Goal: Task Accomplishment & Management: Use online tool/utility

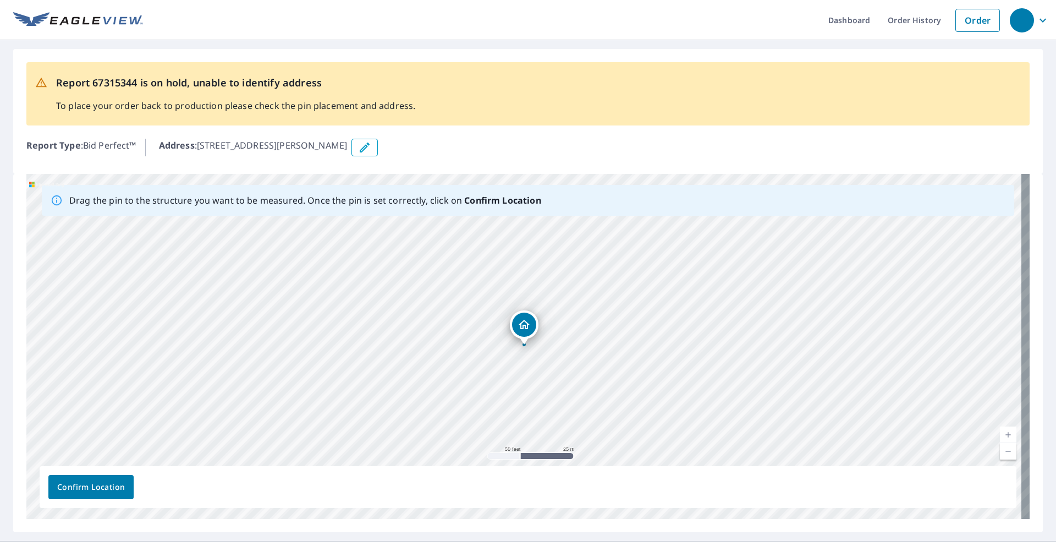
click at [482, 322] on div "[STREET_ADDRESS][PERSON_NAME]" at bounding box center [527, 346] width 1003 height 345
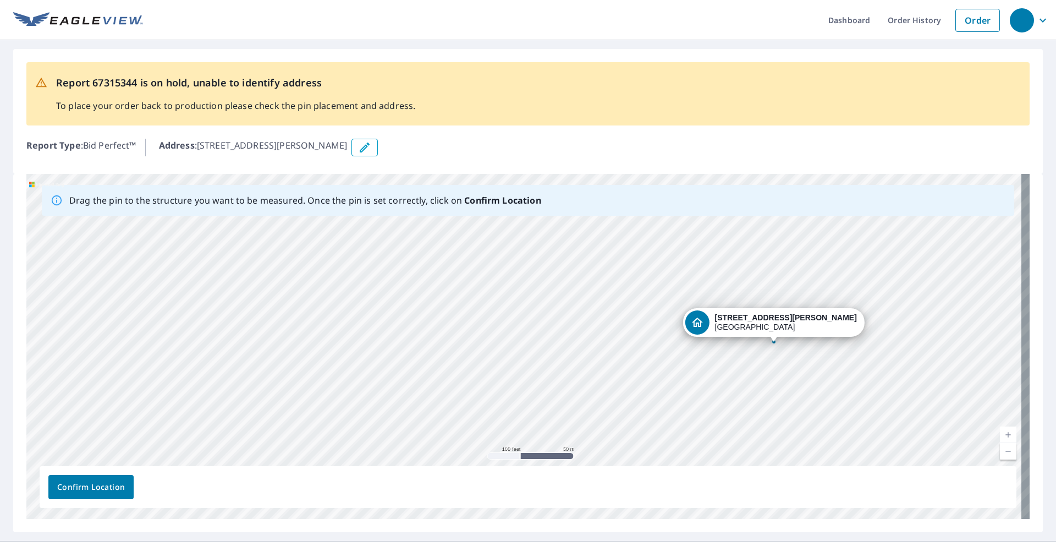
drag, startPoint x: 788, startPoint y: 335, endPoint x: 788, endPoint y: 435, distance: 100.1
click at [788, 435] on div "[STREET_ADDRESS][PERSON_NAME]" at bounding box center [527, 346] width 1003 height 345
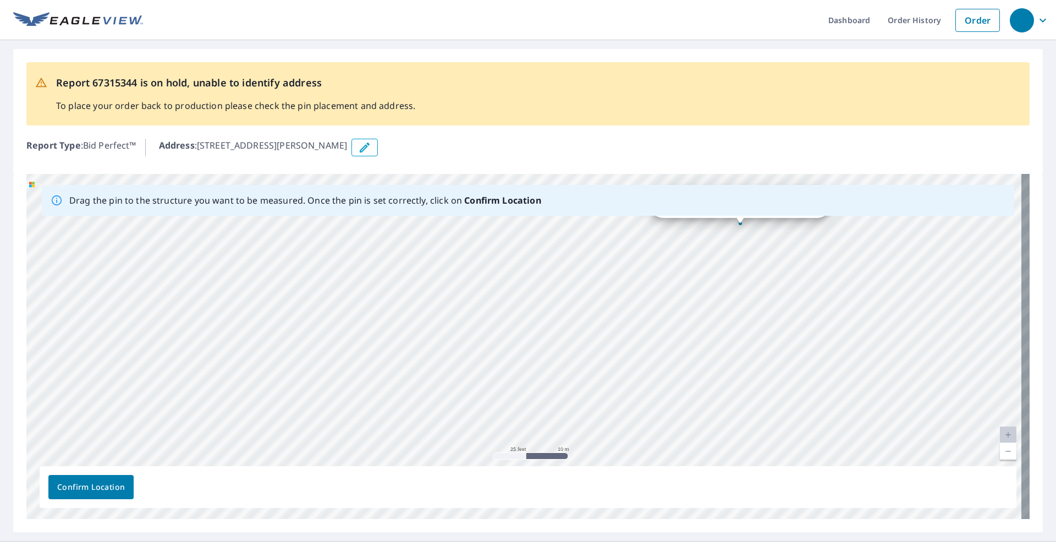
drag, startPoint x: 703, startPoint y: 270, endPoint x: 722, endPoint y: 480, distance: 211.1
click at [722, 480] on div "Drag the pin to the structure you want to be measured. Once the pin is set corr…" at bounding box center [527, 346] width 1003 height 345
click at [522, 330] on icon "Dropped pin, building 1, Residential property, 2589 Webster St League City, TX …" at bounding box center [524, 324] width 13 height 13
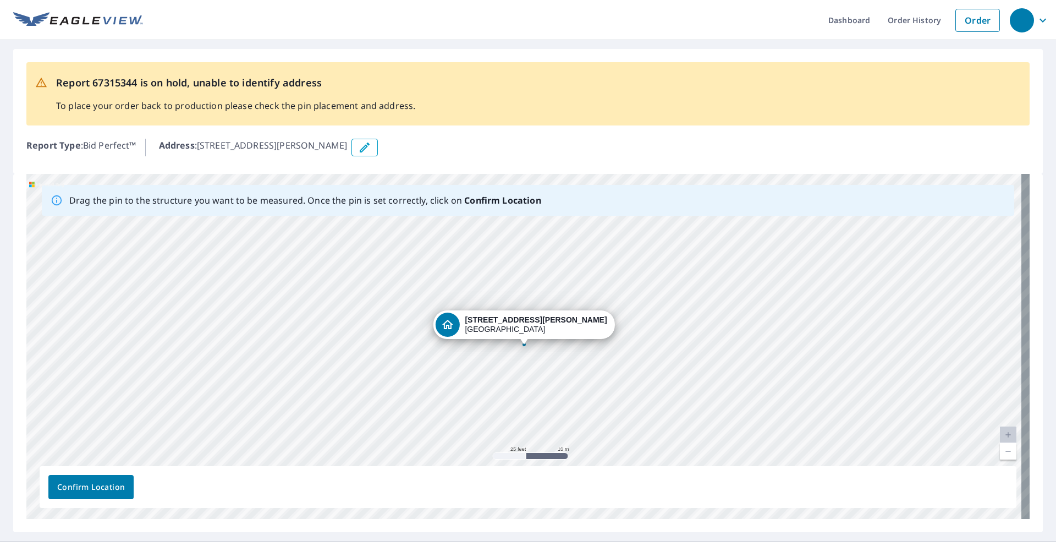
click at [76, 482] on span "Confirm Location" at bounding box center [91, 487] width 68 height 14
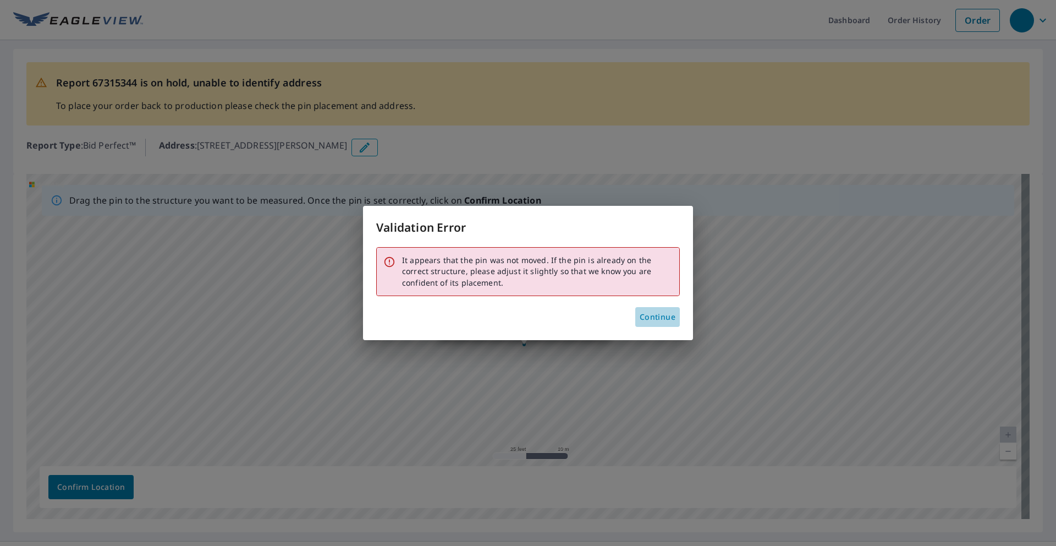
click at [654, 315] on span "Continue" at bounding box center [658, 317] width 36 height 14
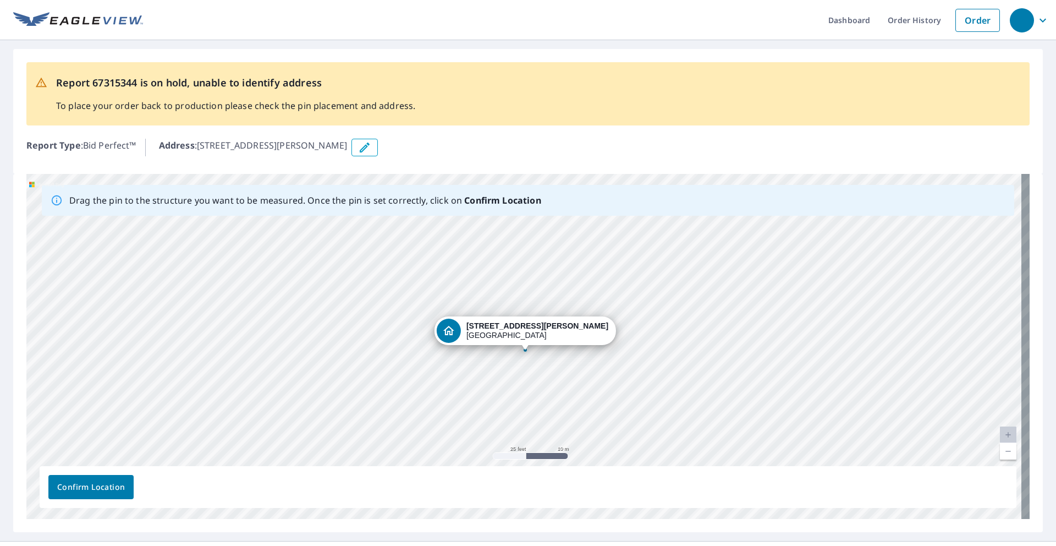
drag, startPoint x: 524, startPoint y: 338, endPoint x: 525, endPoint y: 344, distance: 5.6
click at [100, 488] on span "Confirm Location" at bounding box center [91, 487] width 68 height 14
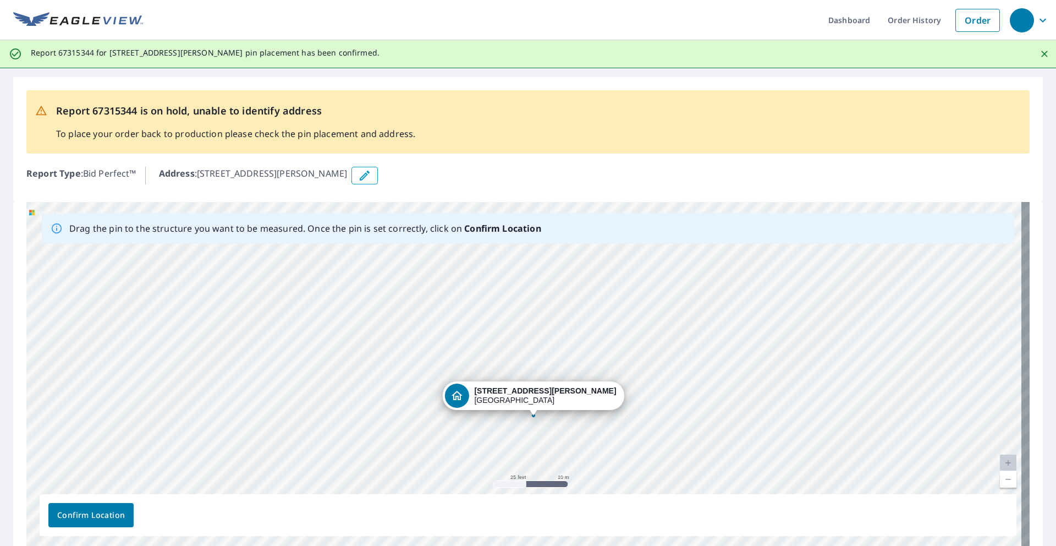
drag, startPoint x: 579, startPoint y: 306, endPoint x: 591, endPoint y: 320, distance: 18.3
click at [591, 320] on div "[STREET_ADDRESS][PERSON_NAME]" at bounding box center [527, 374] width 1003 height 345
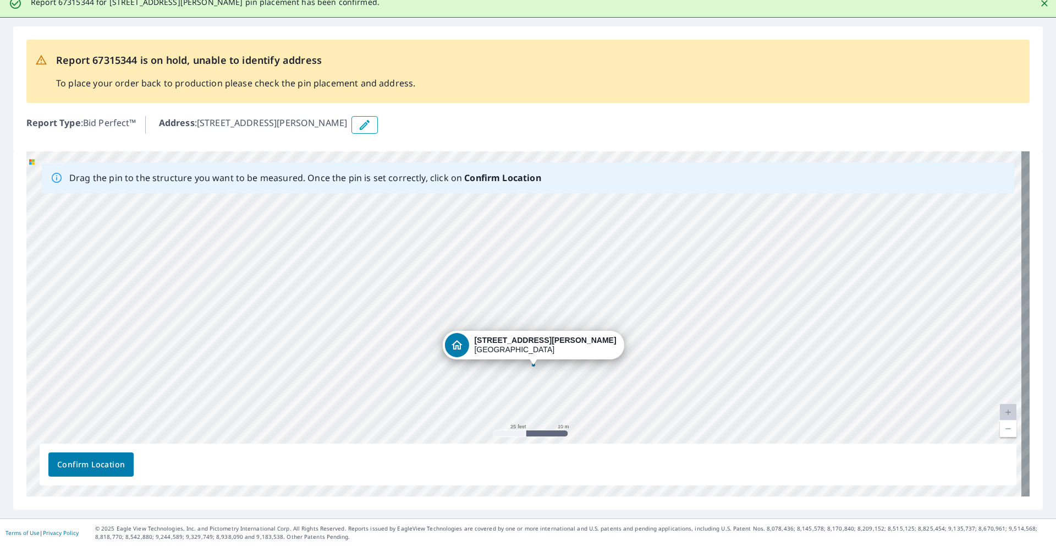
scroll to position [51, 0]
